Goal: Information Seeking & Learning: Find specific fact

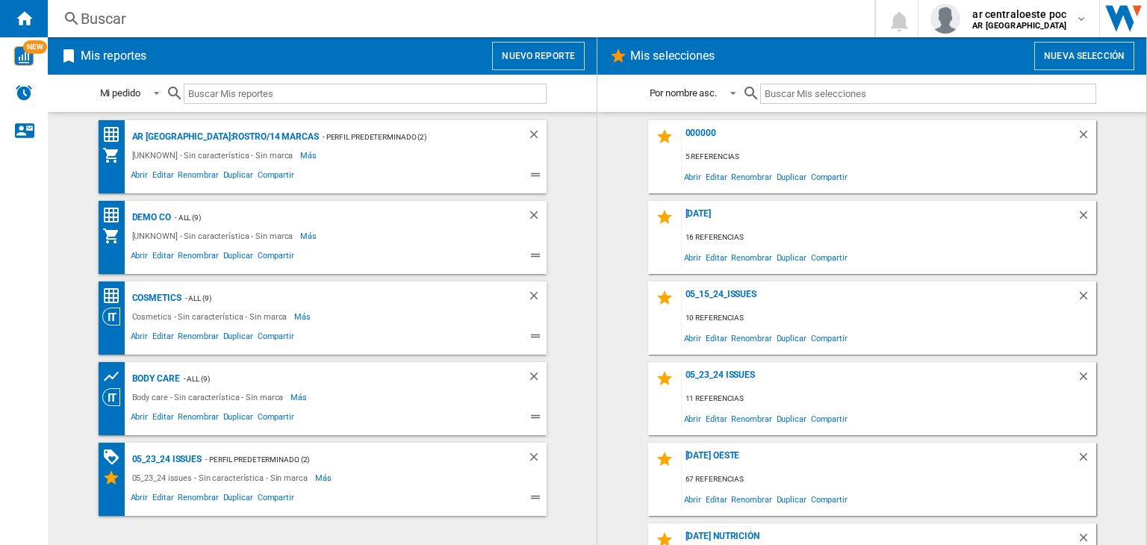
click at [442, 28] on div "Buscar" at bounding box center [458, 18] width 755 height 21
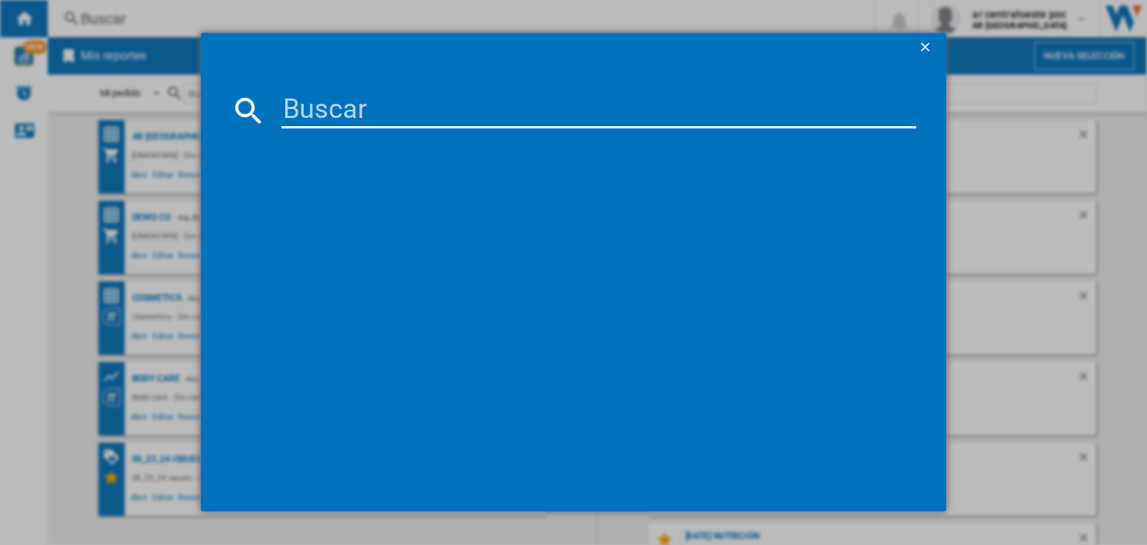
click at [513, 115] on input at bounding box center [598, 111] width 635 height 36
paste input "[PERSON_NAME] 212 VIP ROSE EAU DE PARFUM 50 ML"
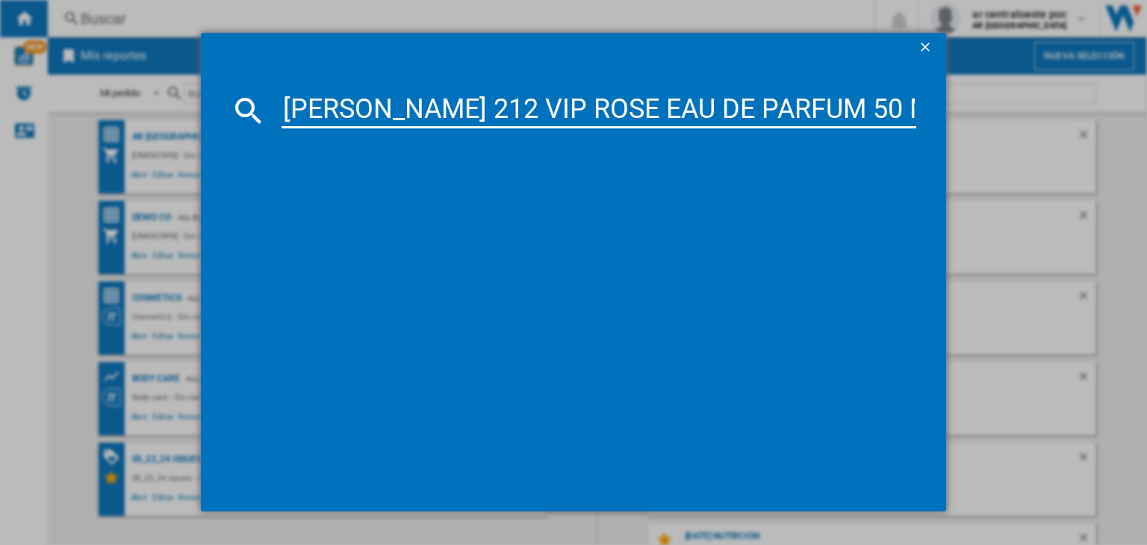
scroll to position [0, 90]
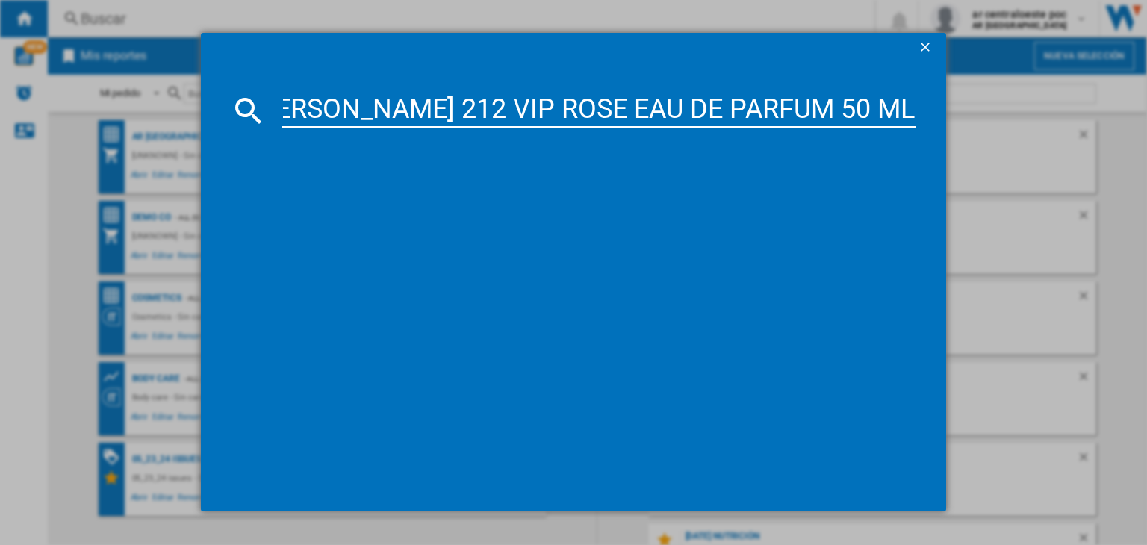
type input "[PERSON_NAME] 212 VIP ROSE EAU DE PARFUM 50 ML"
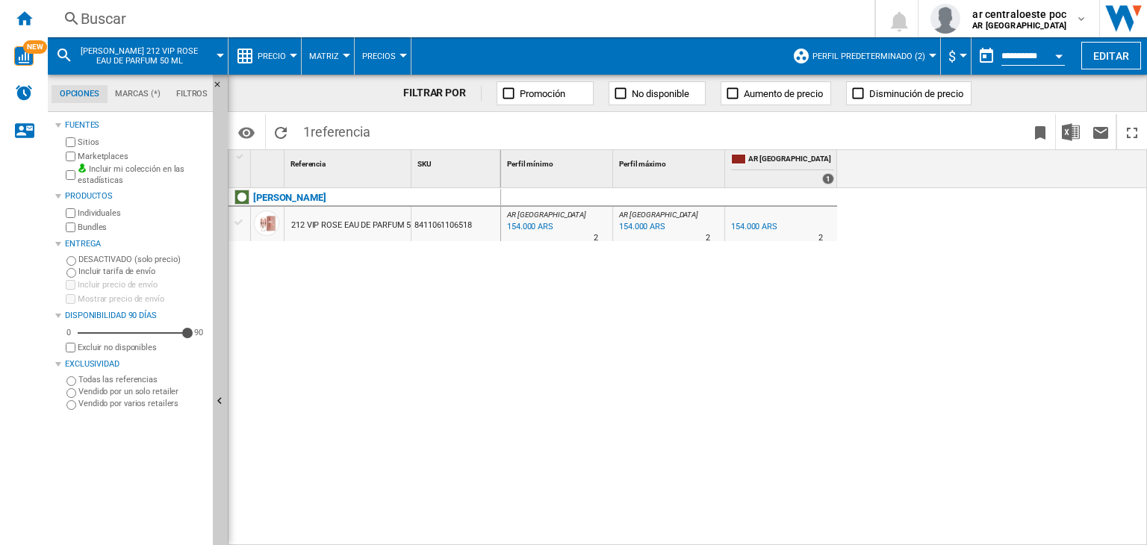
click at [672, 276] on div "AR [GEOGRAPHIC_DATA] : AR CENTRAL OESTE 0.0 % 154.000 ARS % N/A 2 AR CENTRAL OE…" at bounding box center [824, 367] width 647 height 358
click at [903, 46] on button "Perfil predeterminado (2)" at bounding box center [872, 55] width 120 height 37
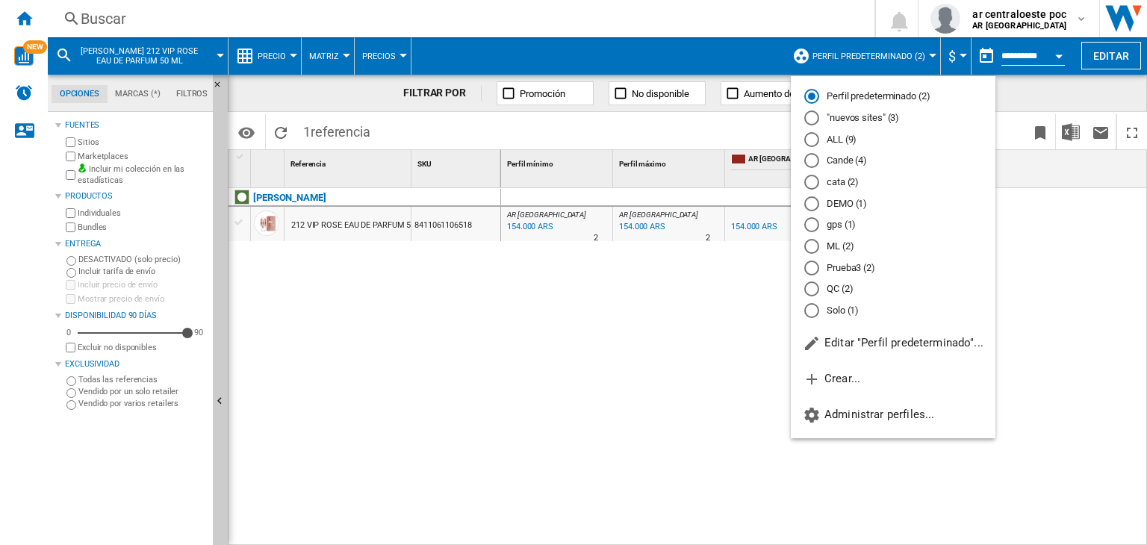
click at [890, 93] on md-radio-button "Perfil predeterminado (2)" at bounding box center [893, 97] width 178 height 14
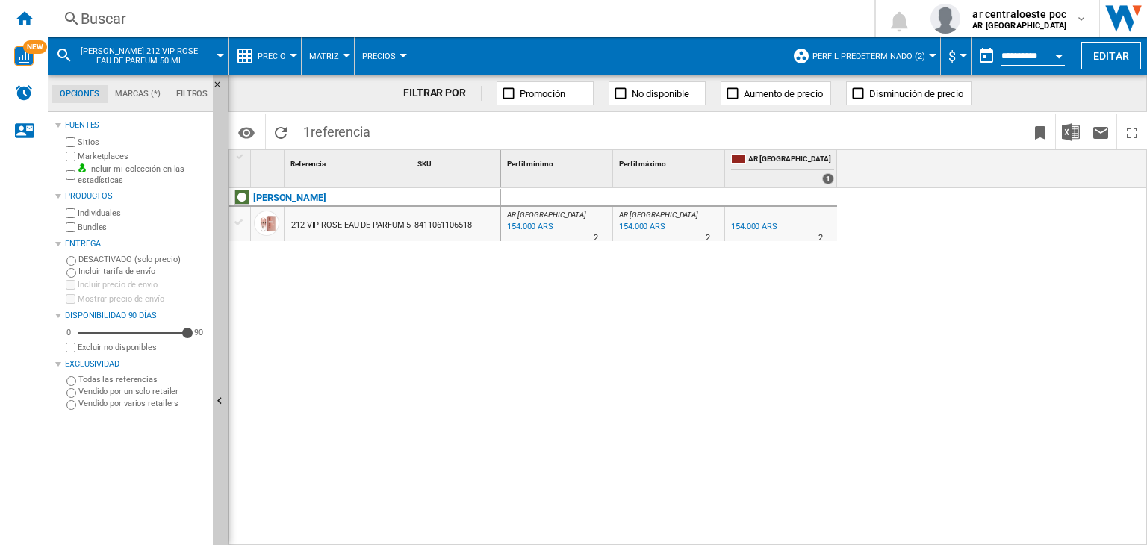
click at [905, 64] on button "Perfil predeterminado (2)" at bounding box center [872, 55] width 120 height 37
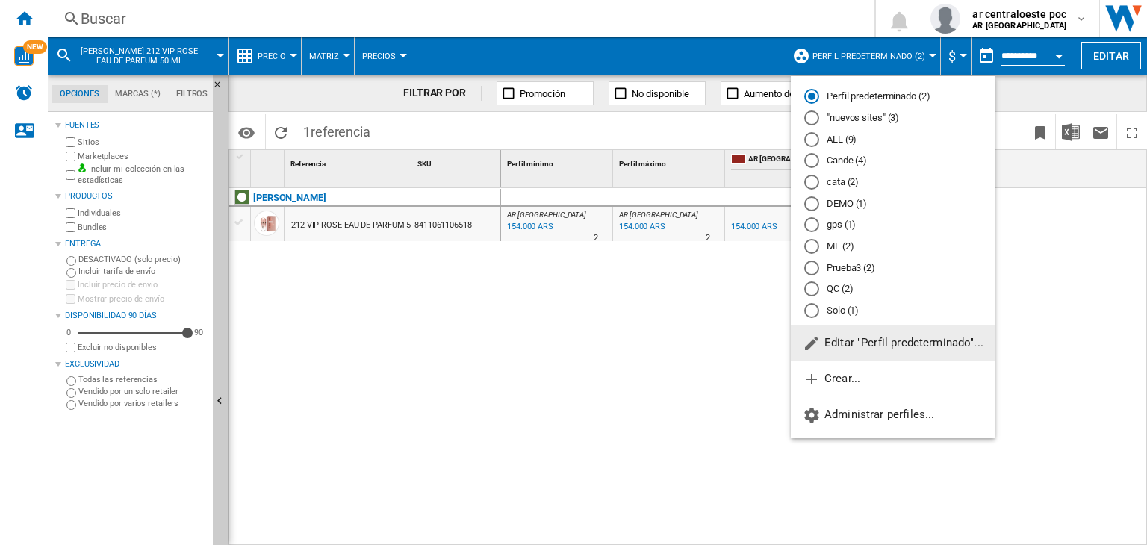
click at [908, 325] on button "Editar "Perfil predeterminado"..." at bounding box center [893, 343] width 205 height 36
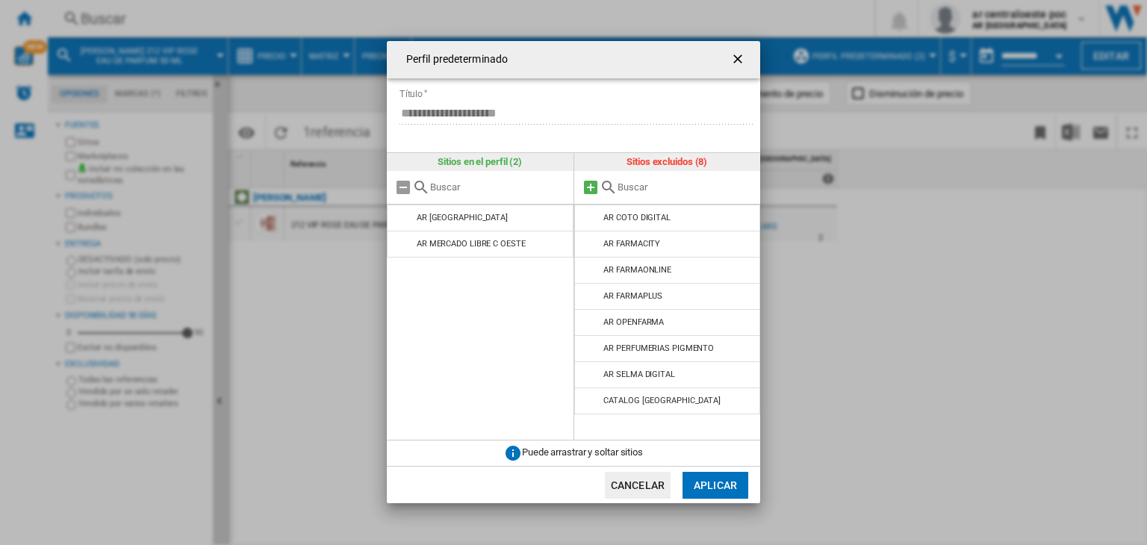
click at [593, 189] on md-icon at bounding box center [591, 187] width 18 height 18
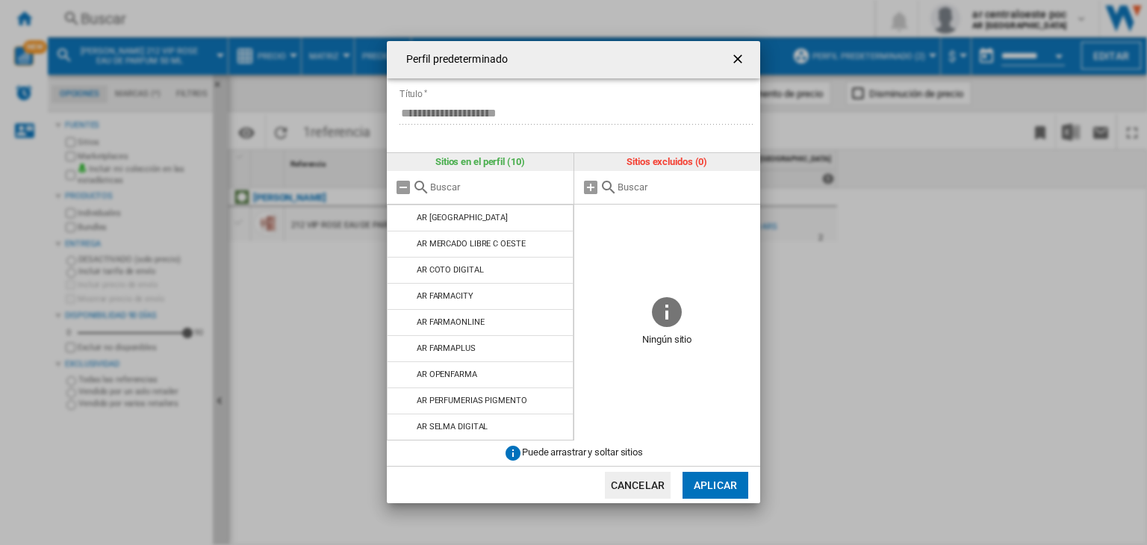
click at [718, 474] on md-dialog-actions "Cancelar Aplicar" at bounding box center [573, 484] width 373 height 37
click at [718, 478] on button "Aplicar" at bounding box center [715, 485] width 66 height 27
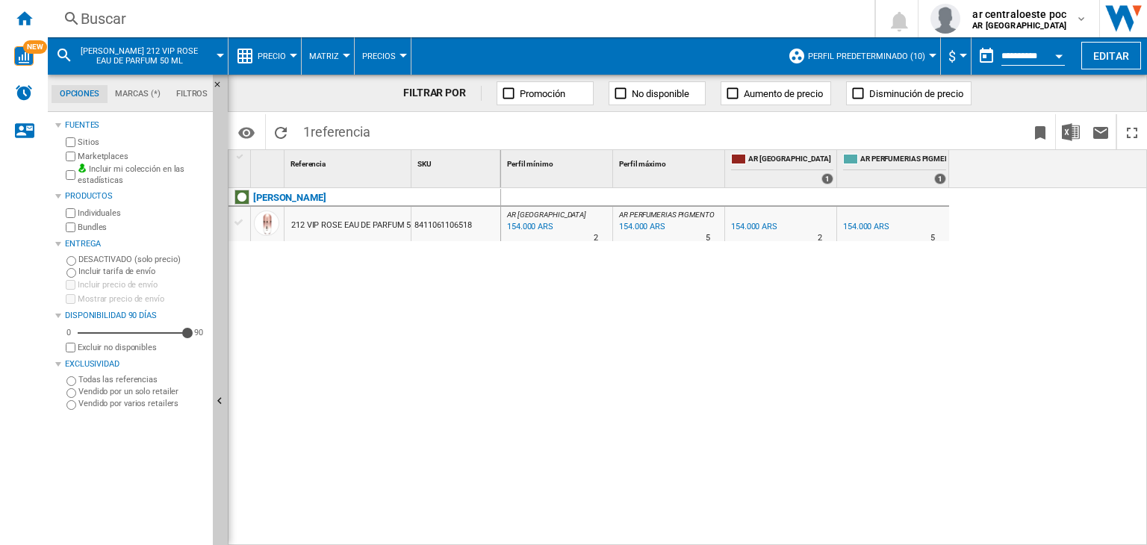
click at [708, 330] on div "AR [GEOGRAPHIC_DATA] : AR CENTRAL OESTE 0.0 % 154.000 ARS % N/A 2 AR CENTRAL OE…" at bounding box center [824, 367] width 647 height 358
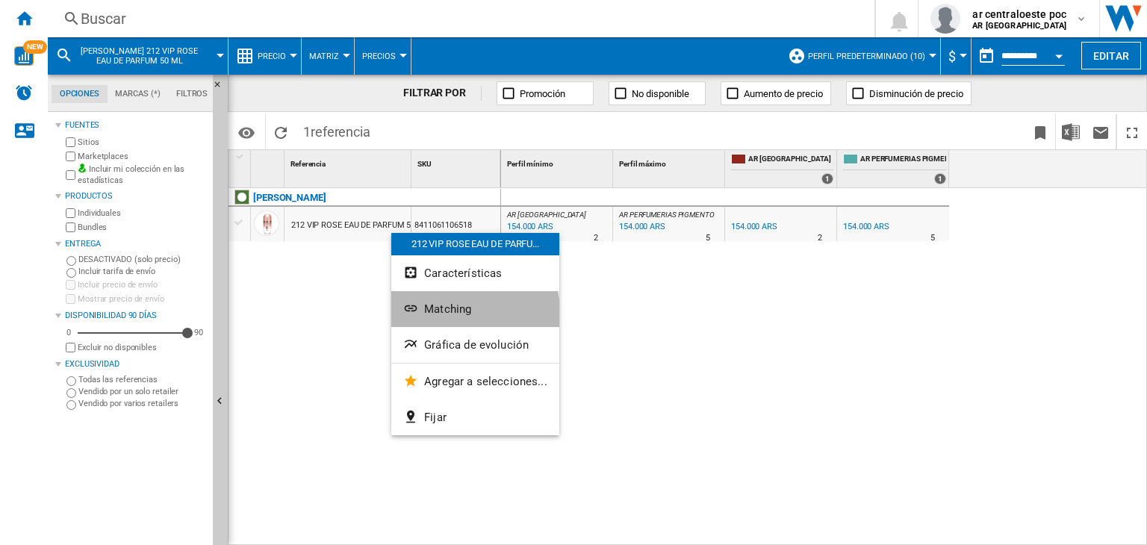
click at [449, 316] on button "Matching" at bounding box center [475, 309] width 168 height 36
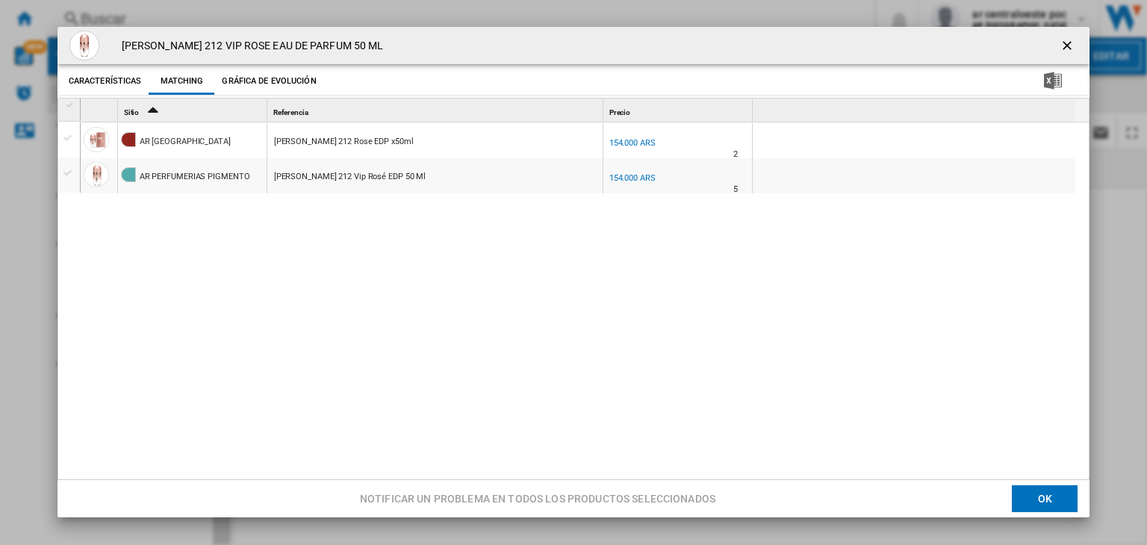
click at [1063, 33] on button "Product popup" at bounding box center [1069, 46] width 30 height 30
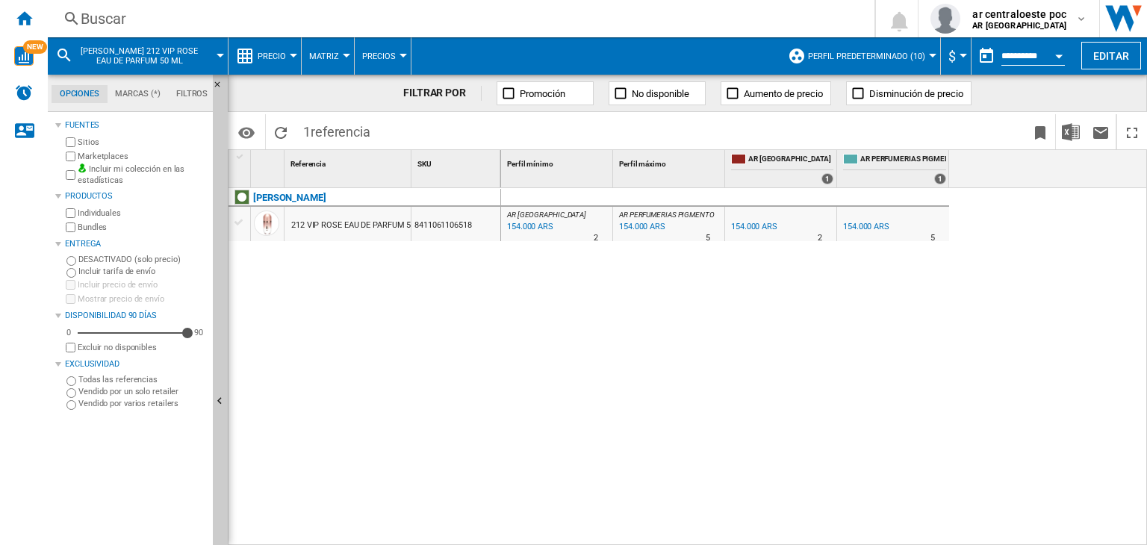
click at [751, 229] on div "154.000 ARS" at bounding box center [754, 227] width 46 height 10
click at [989, 25] on b "AR [GEOGRAPHIC_DATA]" at bounding box center [1019, 26] width 94 height 10
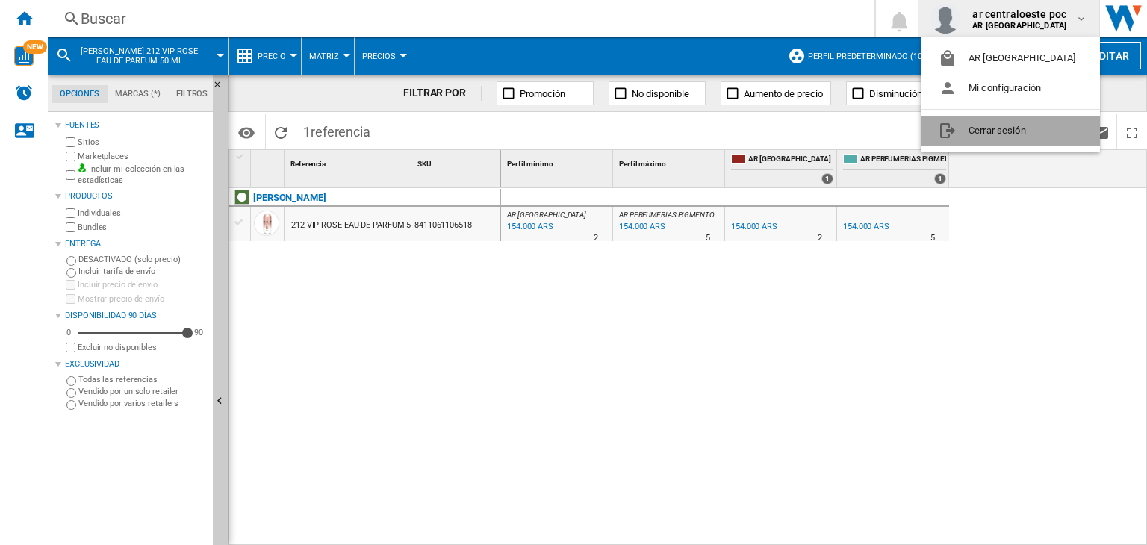
click at [1012, 133] on button "Cerrar sesión" at bounding box center [1010, 131] width 179 height 30
